Goal: Information Seeking & Learning: Learn about a topic

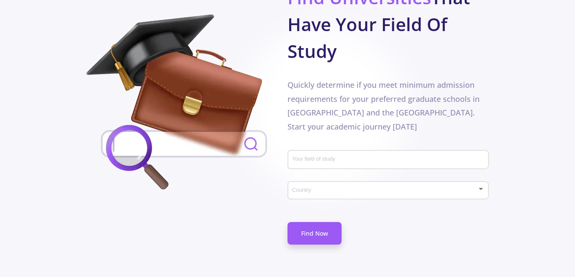
scroll to position [511, 0]
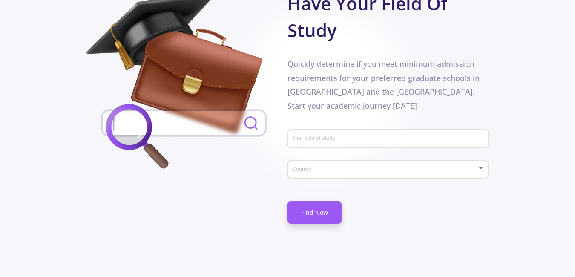
click at [329, 135] on input "Your field of study" at bounding box center [389, 139] width 195 height 8
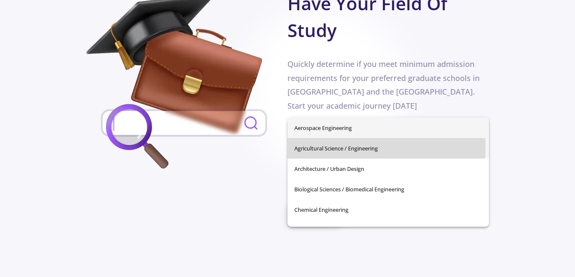
click at [330, 147] on span "Agricultural Science / Engineering" at bounding box center [388, 148] width 188 height 20
type input "Agricultural Science / Engineering"
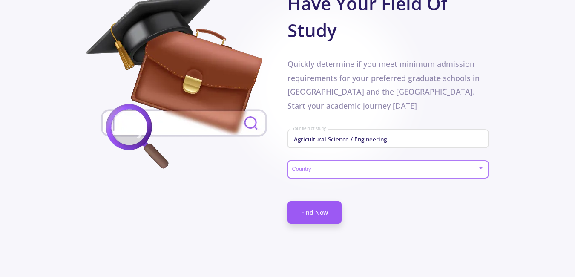
click at [365, 166] on span at bounding box center [385, 169] width 183 height 6
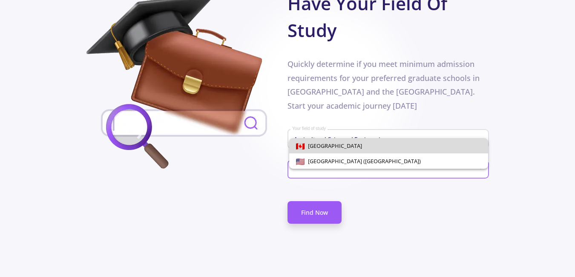
click at [337, 148] on span "[GEOGRAPHIC_DATA]" at bounding box center [388, 145] width 185 height 15
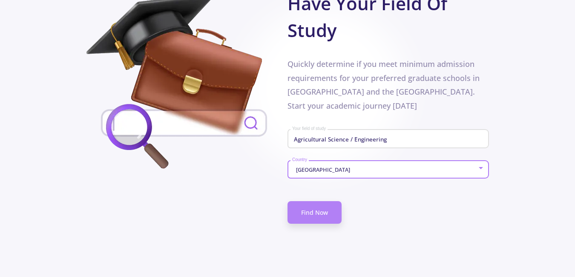
click at [323, 201] on link "Find Now" at bounding box center [314, 212] width 54 height 23
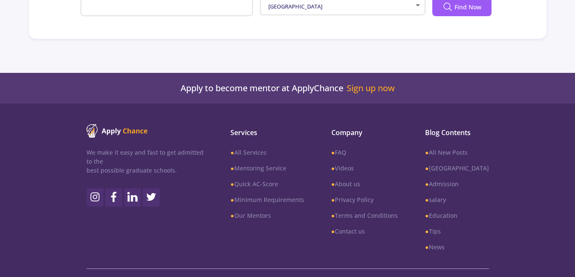
type input "Agricultural Science / Engineering"
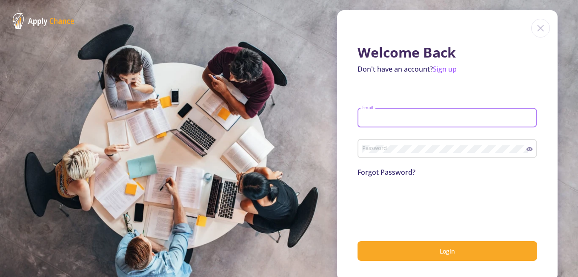
click at [377, 121] on input "Email" at bounding box center [449, 118] width 174 height 8
type input "naghmehazizi@yahoo.com"
click at [377, 173] on link "Forgot Password?" at bounding box center [387, 171] width 58 height 9
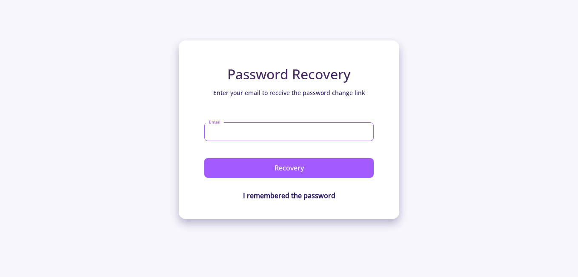
click at [272, 129] on input "Email" at bounding box center [288, 131] width 169 height 19
type input "naghmehazizi@yahoo.com"
click at [204, 158] on button "Recovery" at bounding box center [288, 168] width 169 height 20
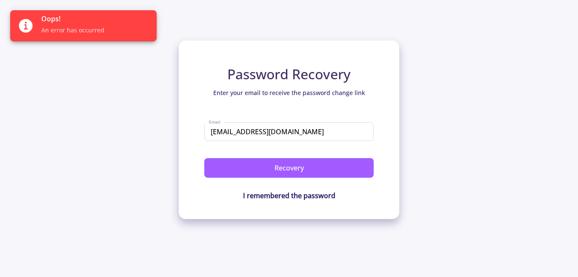
click at [57, 27] on span "An error has occurred" at bounding box center [95, 30] width 109 height 9
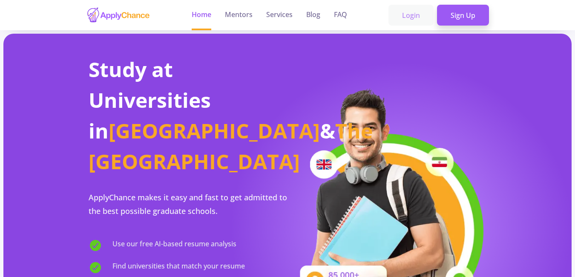
click at [414, 15] on link "Login" at bounding box center [410, 15] width 45 height 21
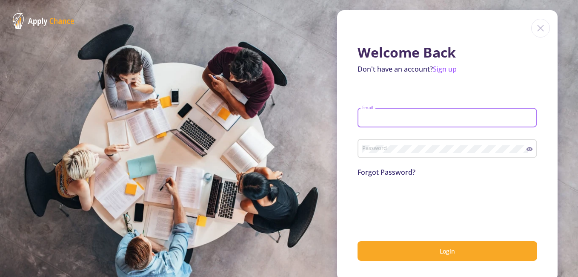
click at [375, 118] on input "Email" at bounding box center [449, 118] width 174 height 8
type input "[EMAIL_ADDRESS][DOMAIN_NAME]"
click at [379, 170] on link "Forgot Password?" at bounding box center [387, 171] width 58 height 9
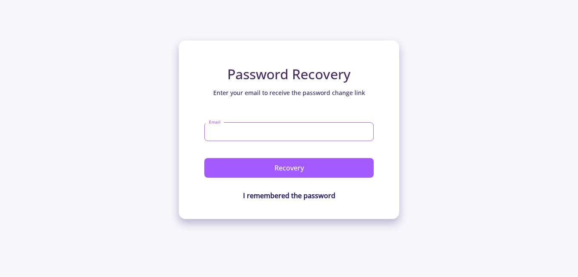
click at [291, 131] on input "Email" at bounding box center [288, 131] width 169 height 19
type input "[EMAIL_ADDRESS][DOMAIN_NAME]"
click at [204, 158] on button "Recovery" at bounding box center [288, 168] width 169 height 20
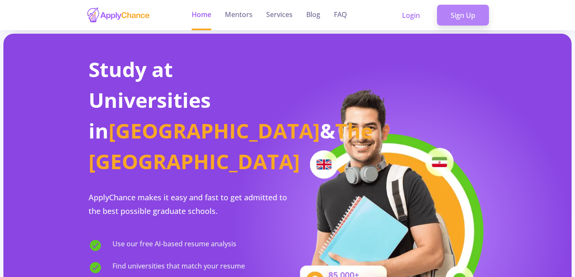
click at [475, 21] on link "Sign Up" at bounding box center [463, 15] width 52 height 21
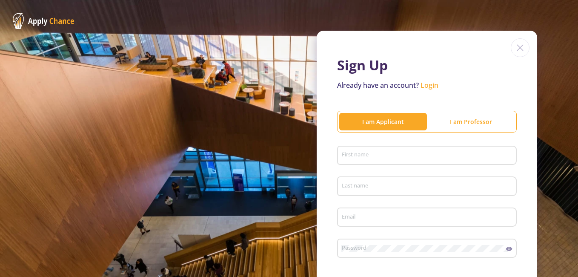
click at [381, 124] on div "I am Applicant" at bounding box center [383, 121] width 88 height 9
click at [374, 155] on input "First name" at bounding box center [428, 156] width 174 height 8
type input "Naghmeh"
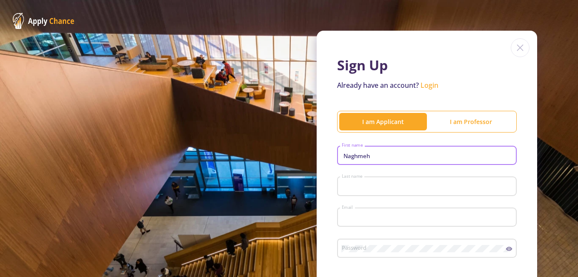
type input "Azizi"
type input "[EMAIL_ADDRESS][DOMAIN_NAME]"
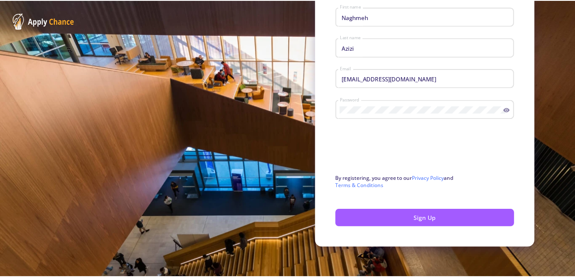
scroll to position [140, 0]
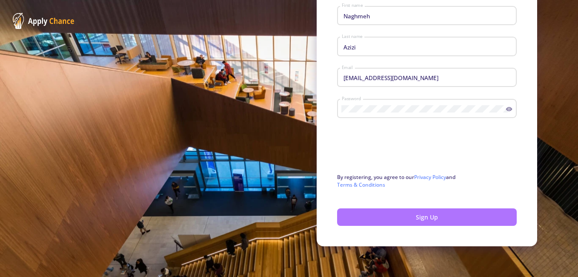
click at [422, 219] on button "Sign Up" at bounding box center [427, 216] width 180 height 17
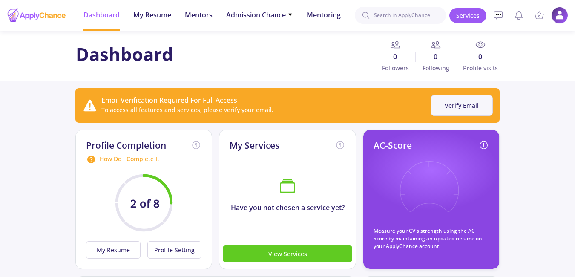
click at [469, 109] on button "Verify Email" at bounding box center [461, 105] width 62 height 21
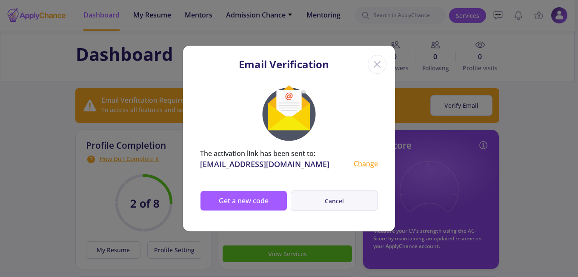
click at [324, 200] on button "Cancel" at bounding box center [334, 200] width 87 height 21
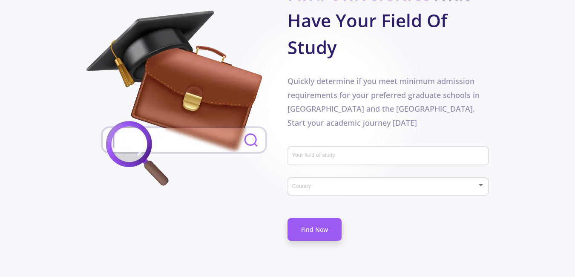
scroll to position [511, 0]
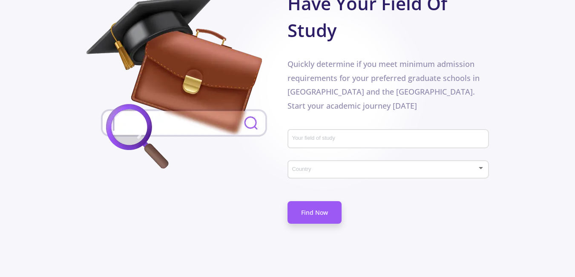
click at [329, 135] on input "Your field of study" at bounding box center [389, 139] width 195 height 8
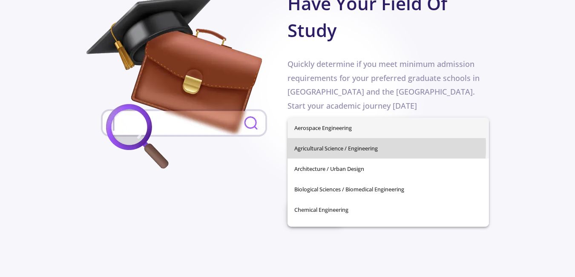
click at [329, 146] on span "Agricultural Science / Engineering" at bounding box center [388, 148] width 188 height 20
type input "Agricultural Science / Engineering"
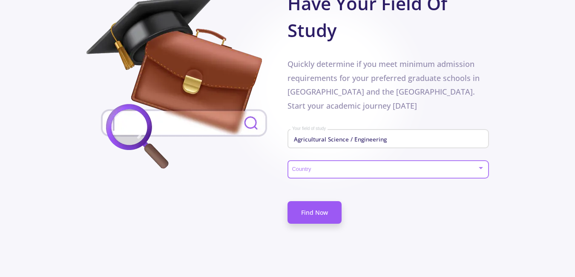
click at [329, 166] on span at bounding box center [385, 169] width 183 height 6
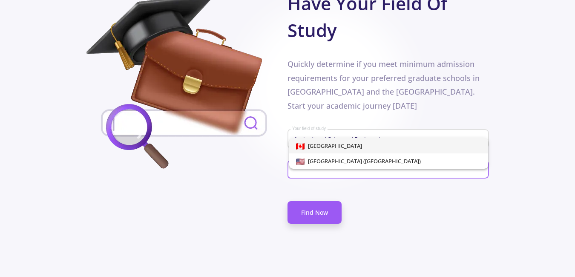
click at [327, 148] on span "[GEOGRAPHIC_DATA]" at bounding box center [332, 146] width 57 height 8
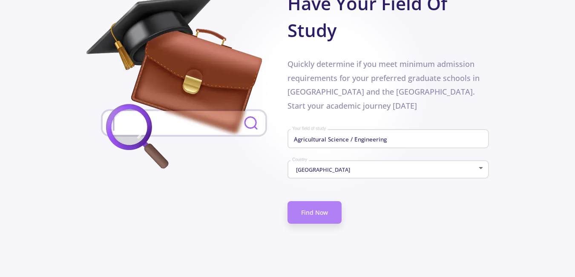
click at [314, 201] on link "Find Now" at bounding box center [314, 212] width 54 height 23
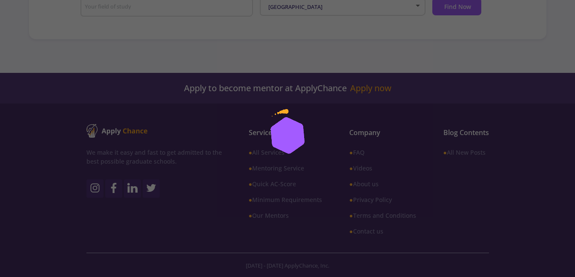
type input "Agricultural Science / Engineering"
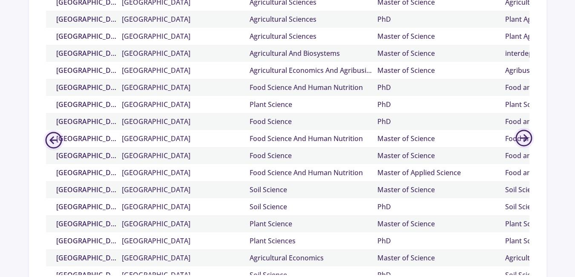
scroll to position [297, 0]
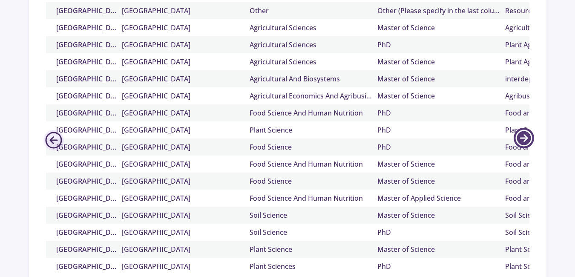
click at [524, 144] on icon at bounding box center [523, 138] width 20 height 20
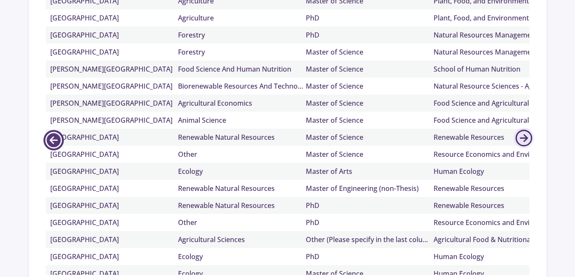
scroll to position [0, 0]
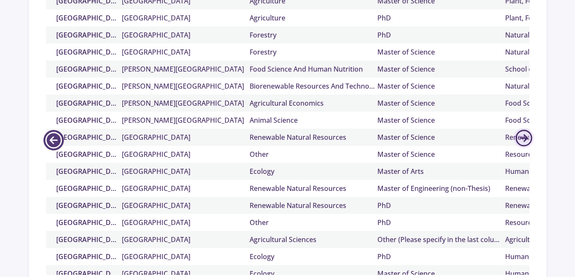
click at [53, 146] on icon at bounding box center [53, 140] width 20 height 20
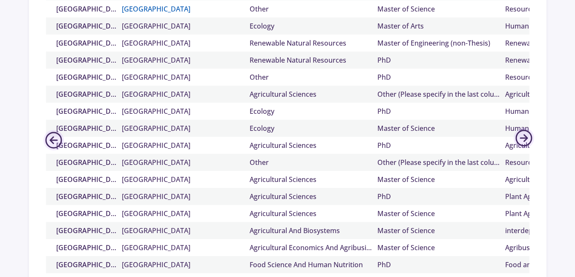
scroll to position [170, 0]
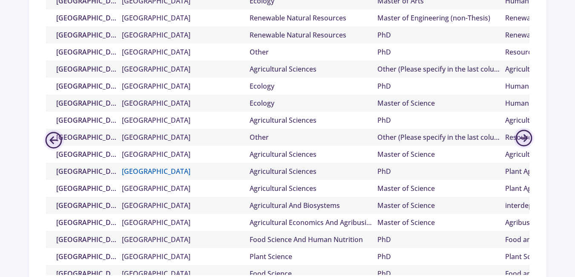
click at [141, 169] on link "[GEOGRAPHIC_DATA]" at bounding box center [186, 171] width 128 height 10
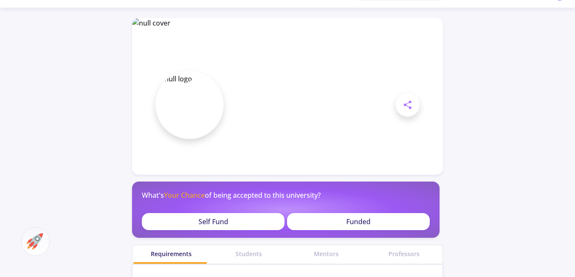
scroll to position [43, 0]
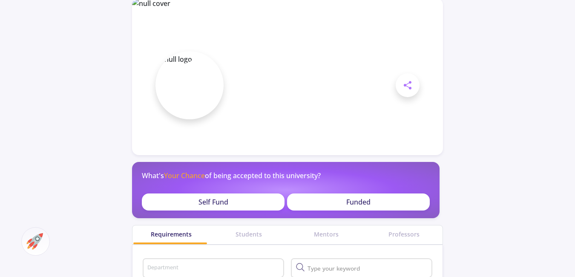
click at [316, 202] on div "Funded" at bounding box center [358, 201] width 143 height 17
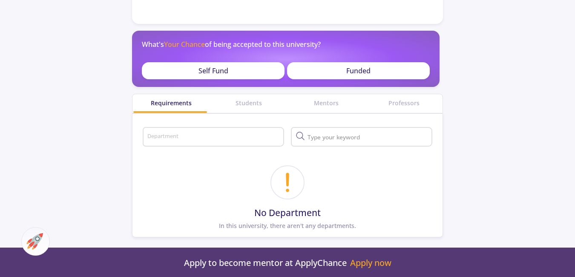
scroll to position [170, 0]
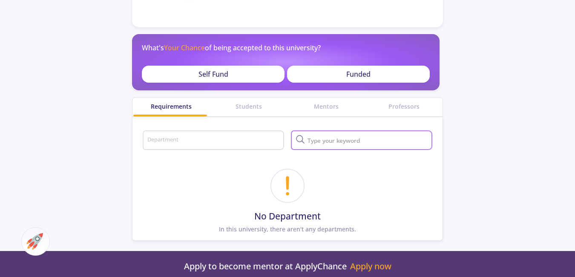
click at [338, 143] on input "text" at bounding box center [367, 141] width 125 height 8
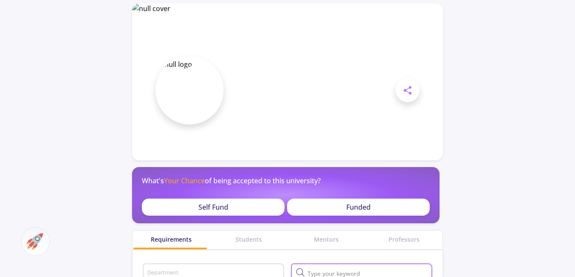
scroll to position [0, 0]
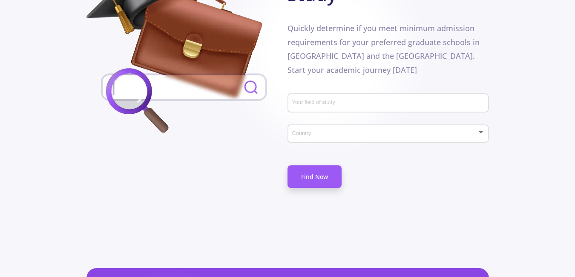
scroll to position [553, 0]
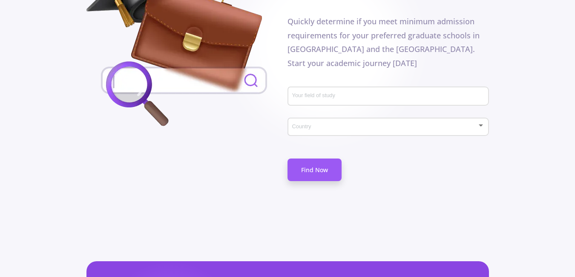
click at [342, 93] on input "Your field of study" at bounding box center [389, 97] width 195 height 8
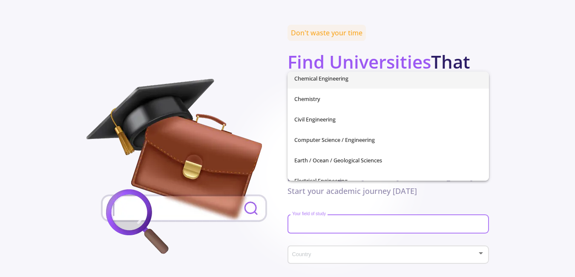
scroll to position [0, 0]
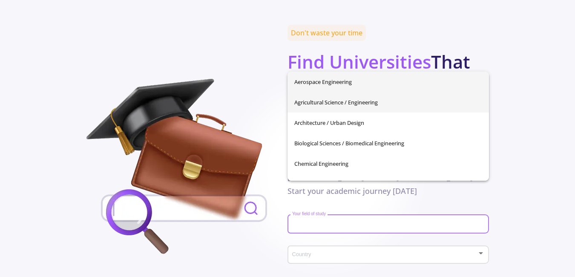
click at [340, 103] on span "Agricultural Science / Engineering" at bounding box center [388, 102] width 188 height 20
type input "Agricultural Science / Engineering"
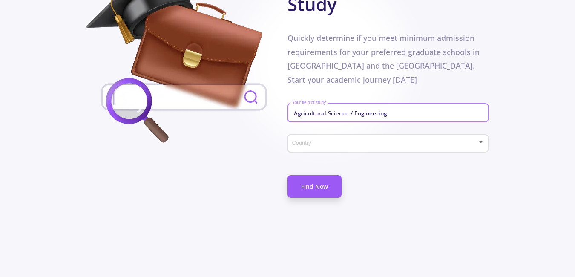
scroll to position [553, 0]
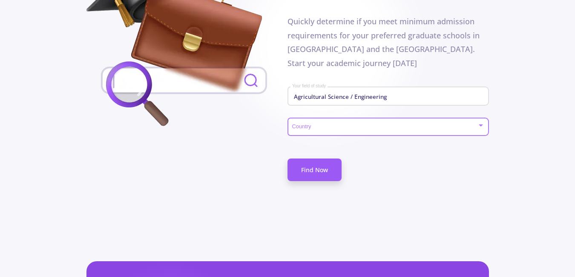
click at [356, 124] on span at bounding box center [385, 127] width 183 height 6
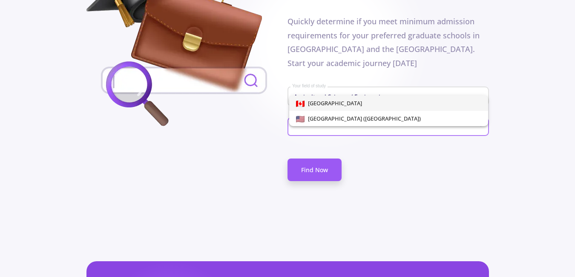
click at [320, 106] on span "[GEOGRAPHIC_DATA]" at bounding box center [332, 103] width 57 height 8
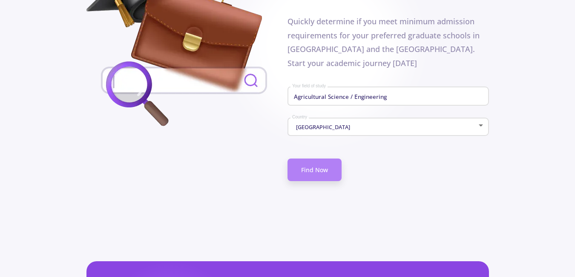
click at [317, 158] on link "Find Now" at bounding box center [314, 169] width 54 height 23
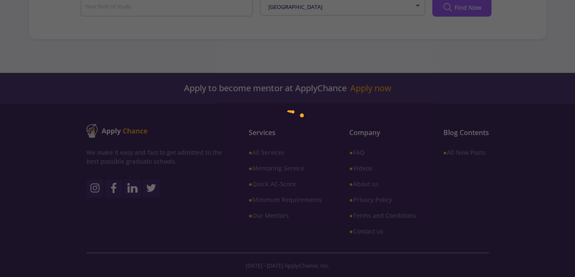
type input "Agricultural Science / Engineering"
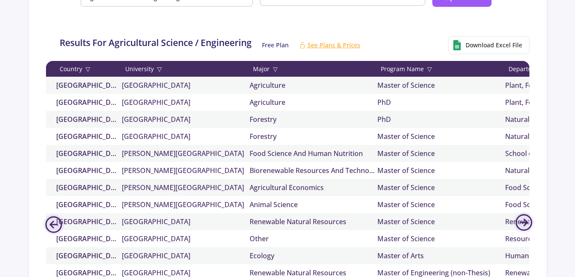
scroll to position [210, 0]
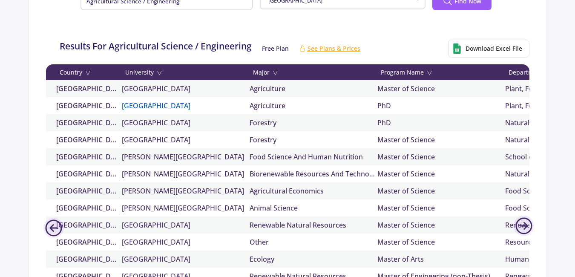
click at [147, 106] on link "[GEOGRAPHIC_DATA]" at bounding box center [186, 105] width 128 height 10
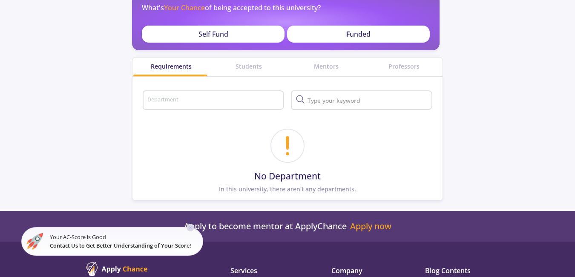
click at [338, 35] on div "Funded" at bounding box center [358, 34] width 143 height 17
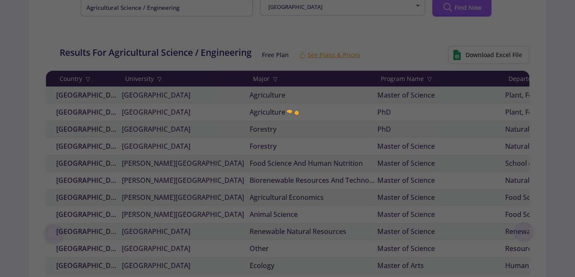
scroll to position [210, 0]
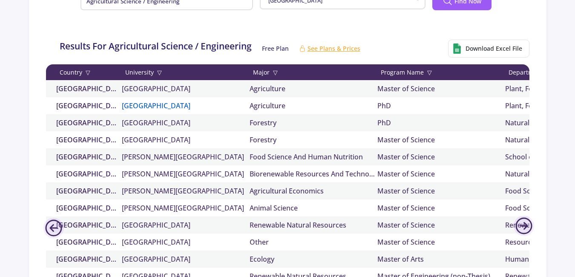
click at [158, 106] on link "[GEOGRAPHIC_DATA]" at bounding box center [186, 105] width 128 height 10
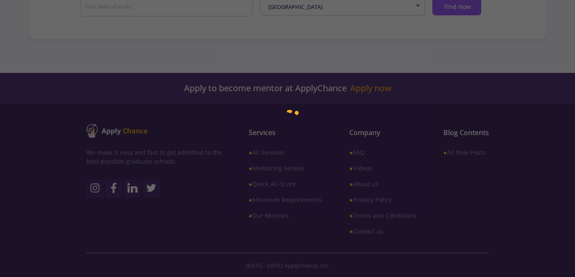
type input "Agricultural Science / Engineering"
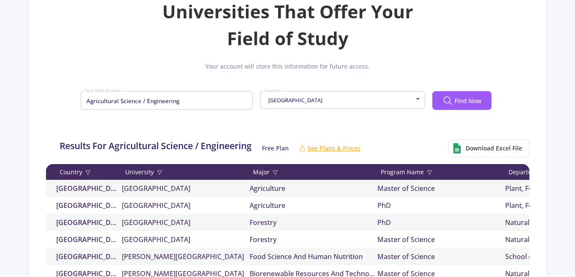
scroll to position [40, 0]
